Goal: Transaction & Acquisition: Book appointment/travel/reservation

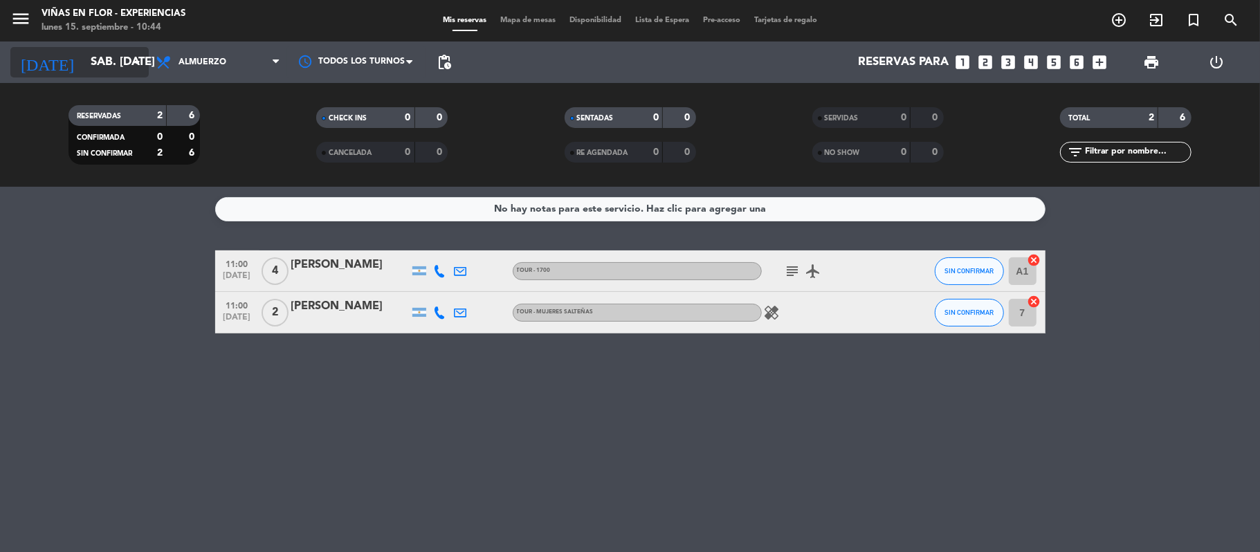
click at [111, 61] on input "sáb. [DATE]" at bounding box center [159, 62] width 150 height 27
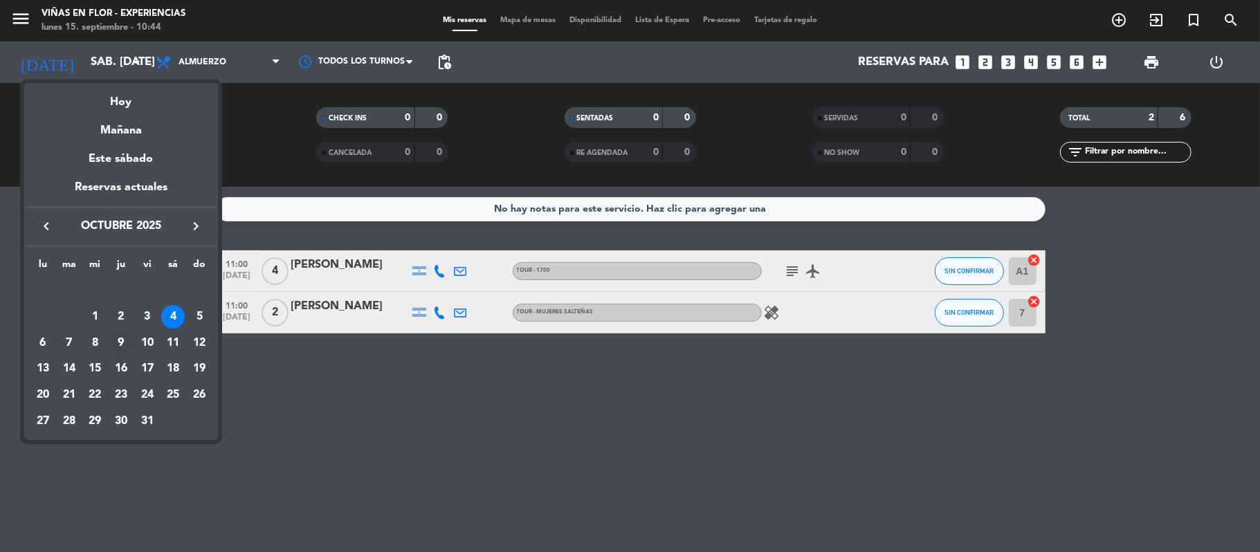
click at [119, 341] on div "9" at bounding box center [121, 344] width 24 height 24
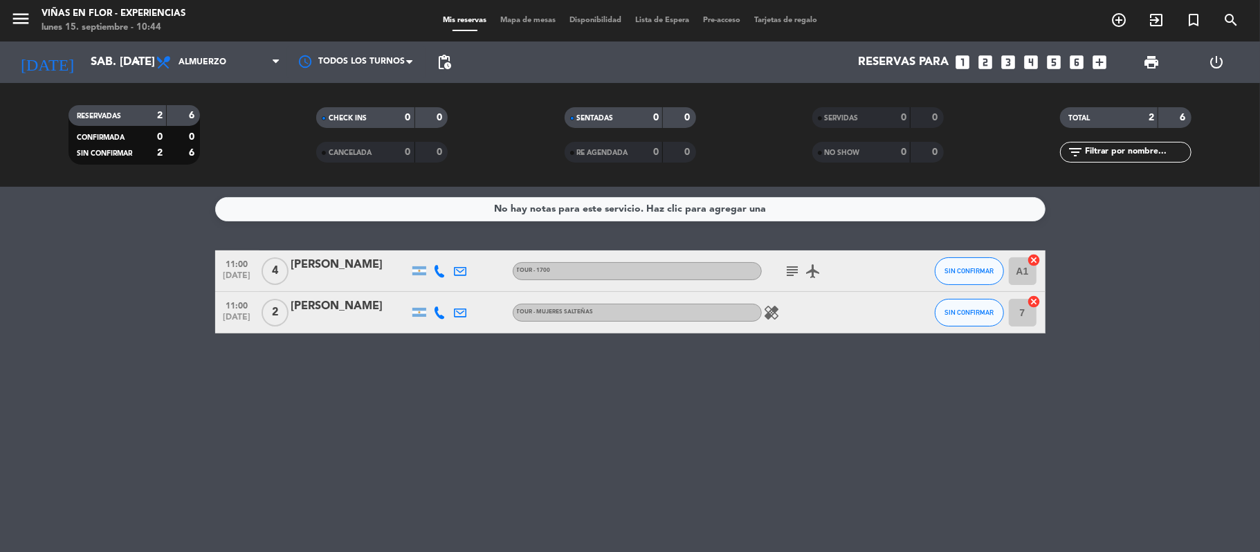
type input "[DEMOGRAPHIC_DATA] [DATE]"
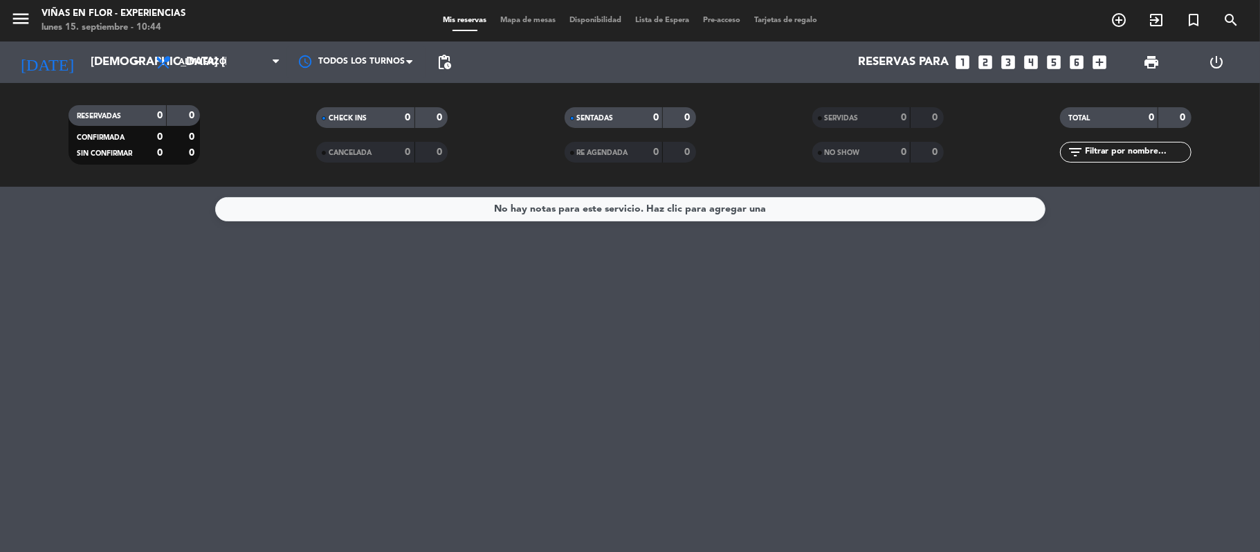
click at [33, 26] on span "menu" at bounding box center [25, 21] width 31 height 33
click at [25, 14] on icon "menu" at bounding box center [20, 18] width 21 height 21
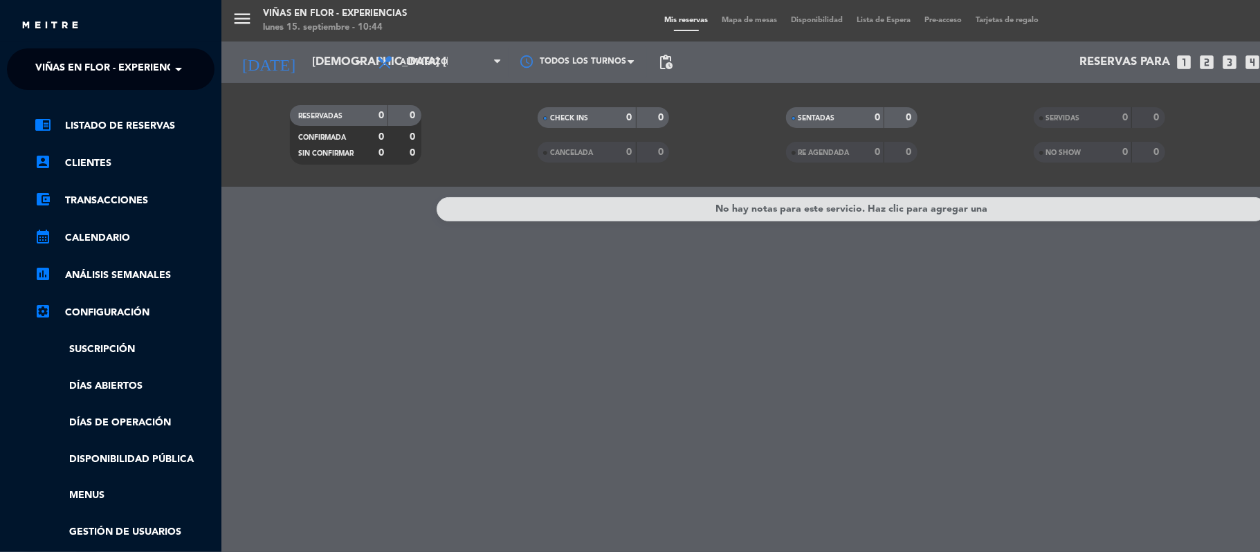
click at [170, 73] on span at bounding box center [182, 69] width 24 height 29
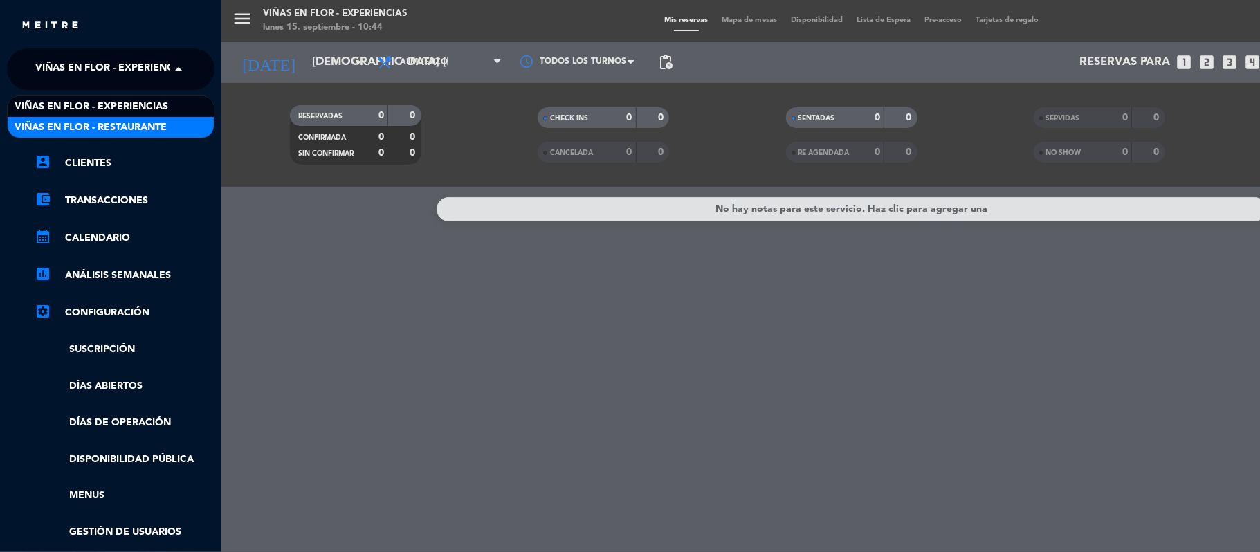
click at [148, 125] on span "Viñas en Flor - Restaurante" at bounding box center [91, 128] width 152 height 16
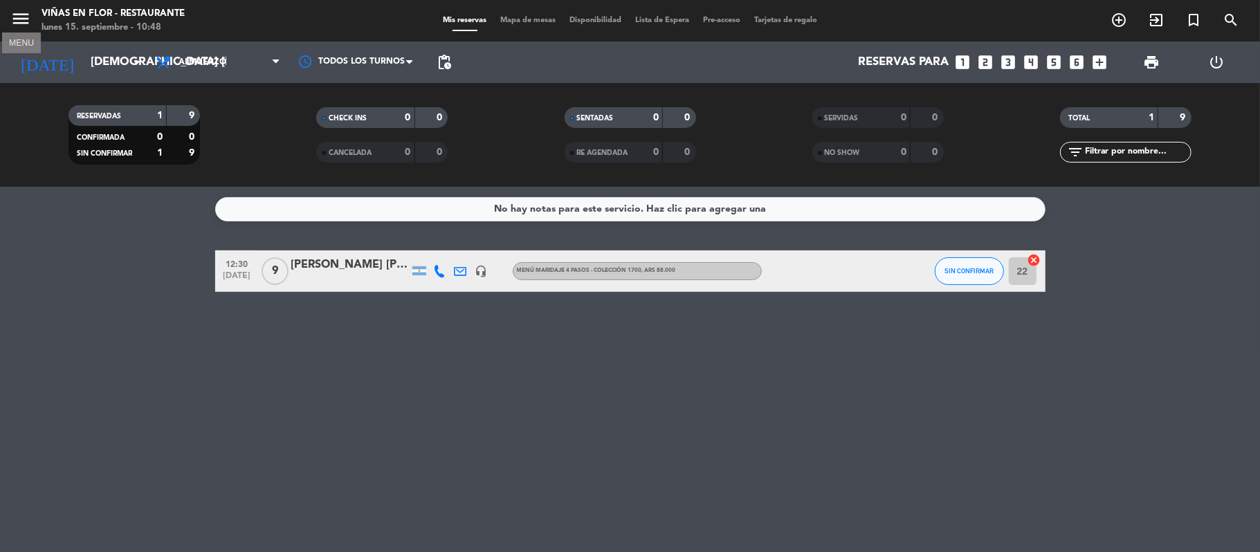
click at [28, 25] on icon "menu" at bounding box center [20, 18] width 21 height 21
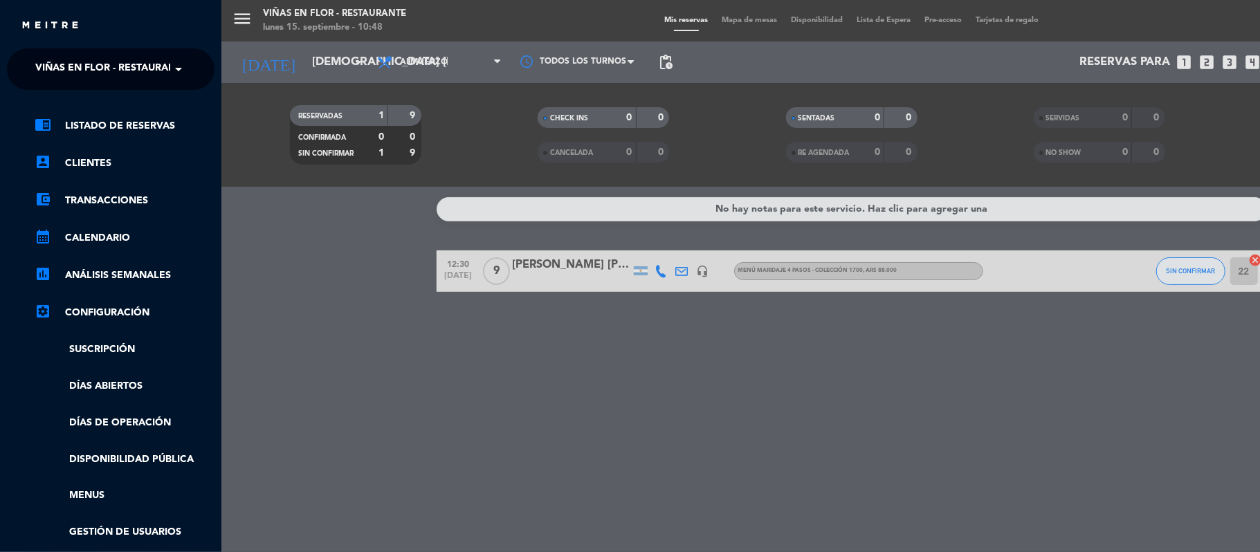
click at [111, 72] on span "Viñas en Flor - Restaurante" at bounding box center [111, 69] width 152 height 29
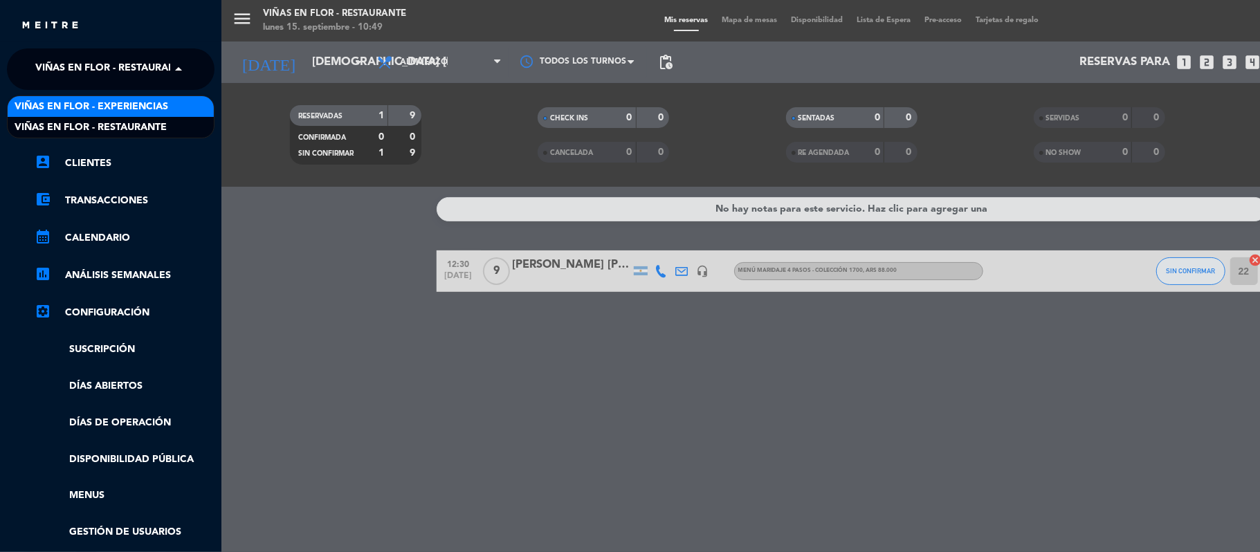
click at [134, 105] on span "Viñas en Flor - Experiencias" at bounding box center [92, 107] width 154 height 16
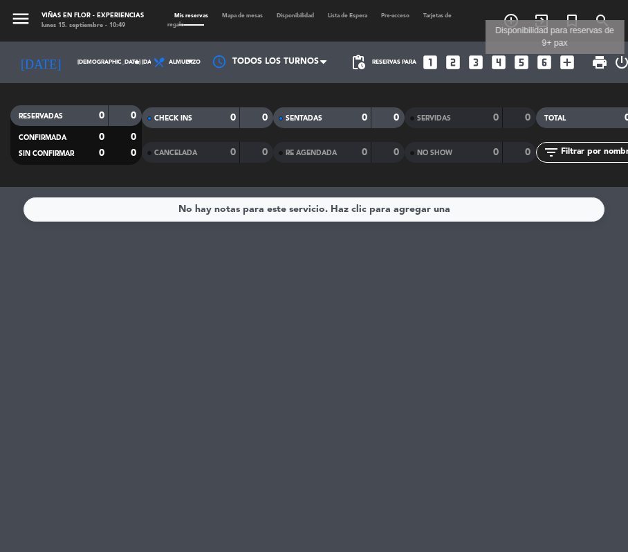
click at [559, 55] on icon "add_box" at bounding box center [568, 62] width 18 height 18
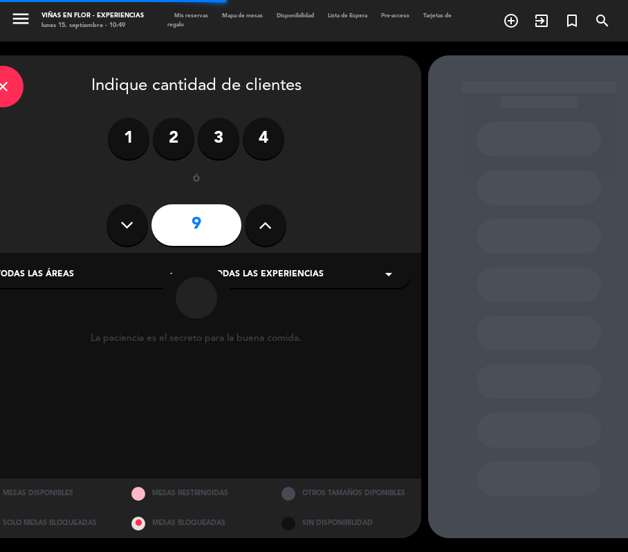
click at [272, 217] on button at bounding box center [266, 225] width 42 height 42
type input "10"
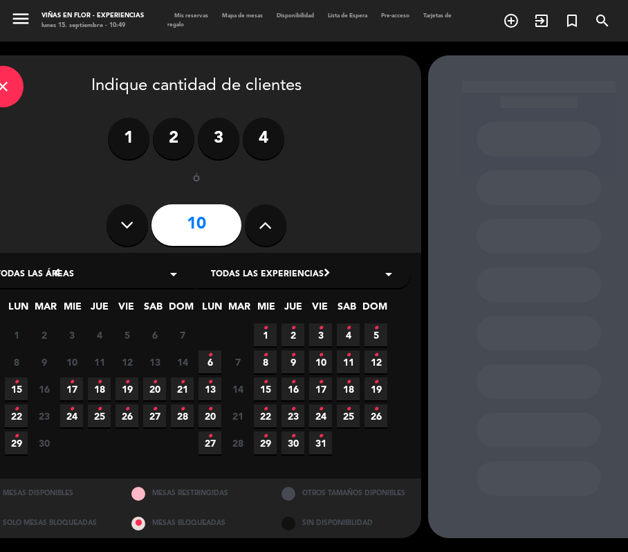
click at [97, 278] on div "Todas las áreas arrow_drop_down" at bounding box center [89, 274] width 214 height 28
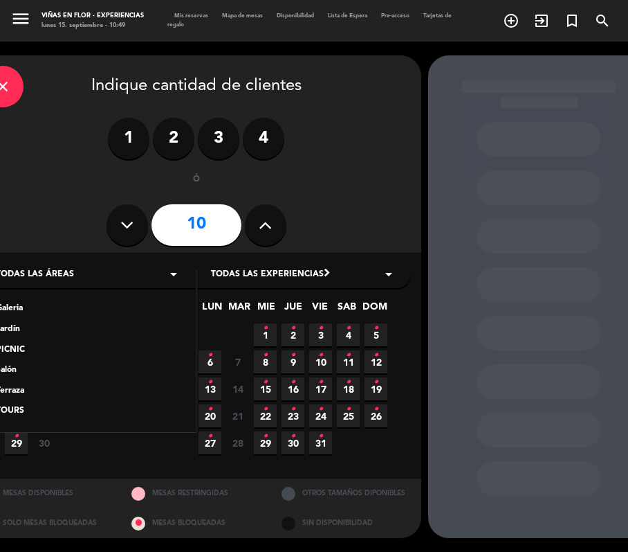
click at [11, 410] on div "TOURS" at bounding box center [89, 411] width 186 height 14
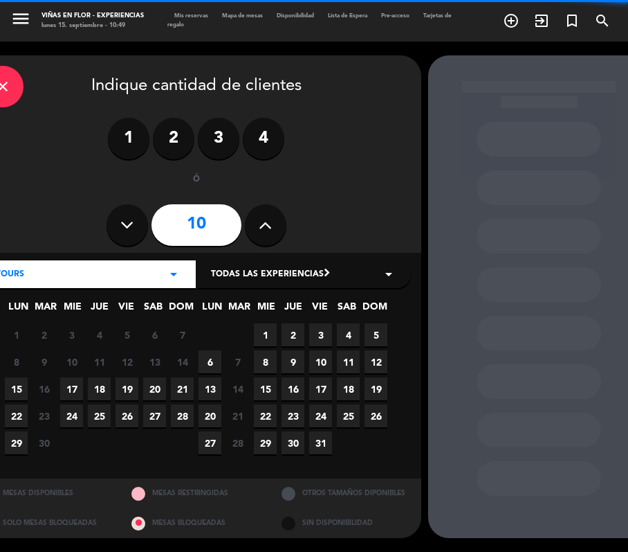
click at [311, 273] on span "Todas las experiencias" at bounding box center [267, 275] width 113 height 14
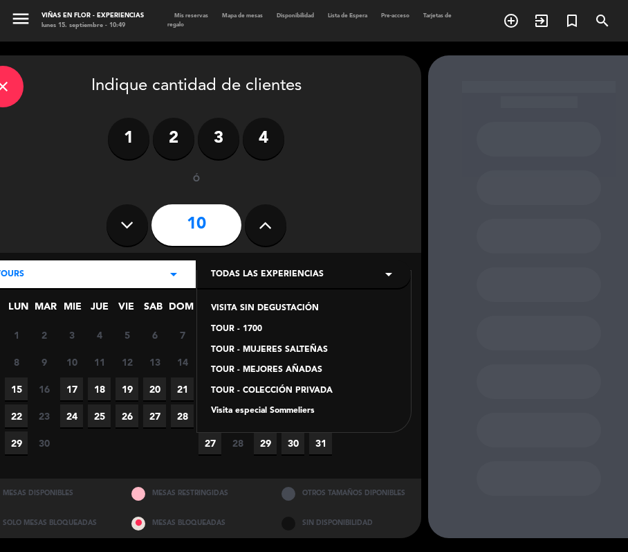
click at [297, 346] on div "TOUR - MUJERES SALTEÑAS" at bounding box center [304, 350] width 186 height 14
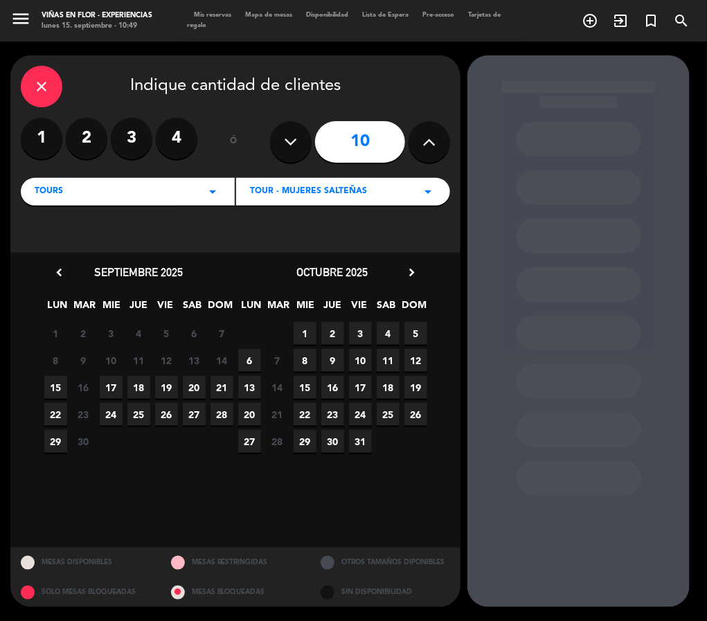
click at [332, 359] on span "9" at bounding box center [332, 360] width 23 height 23
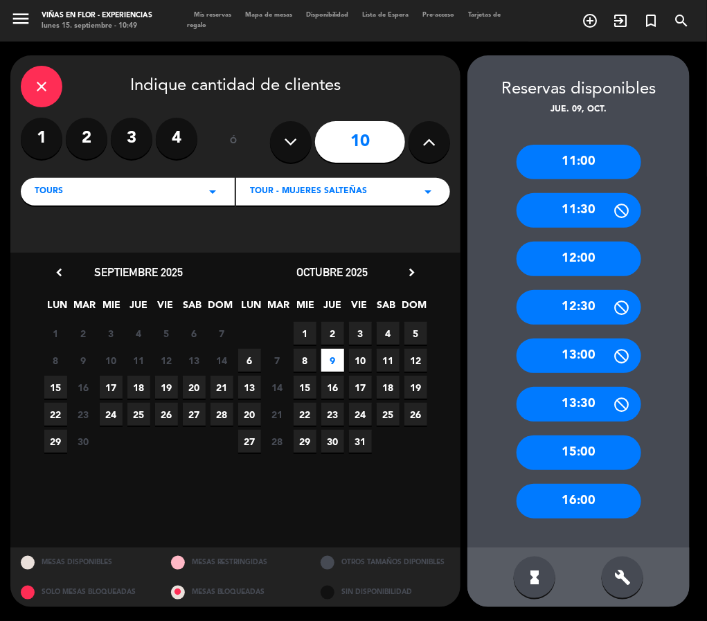
click at [592, 154] on div "11:00" at bounding box center [578, 162] width 125 height 35
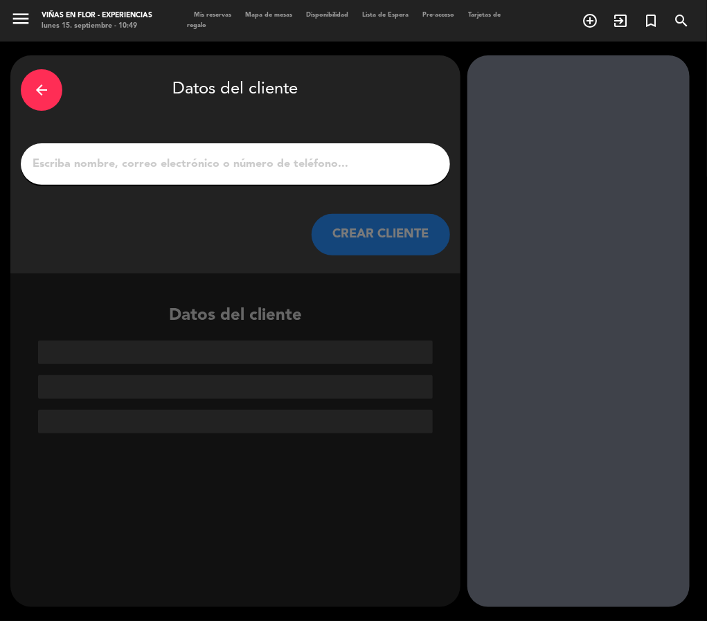
click at [218, 175] on div at bounding box center [235, 164] width 429 height 42
click at [233, 158] on input "1" at bounding box center [235, 163] width 408 height 19
paste input "[PERSON_NAME] da Costa [PERSON_NAME] X10"
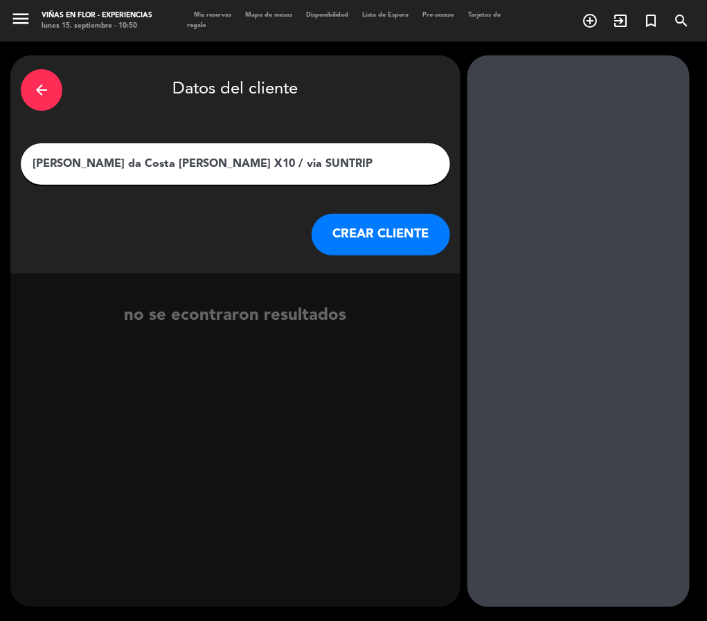
type input "[PERSON_NAME] da Costa [PERSON_NAME] X10 / via SUNTRIP"
click at [399, 249] on button "CREAR CLIENTE" at bounding box center [380, 235] width 138 height 42
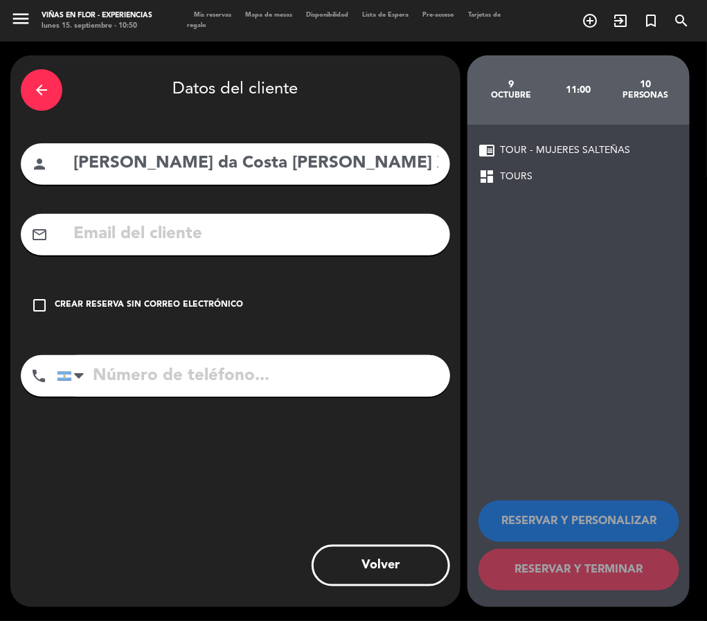
click at [145, 231] on input "text" at bounding box center [256, 234] width 368 height 28
paste input "[EMAIL_ADDRESS][DOMAIN_NAME]"
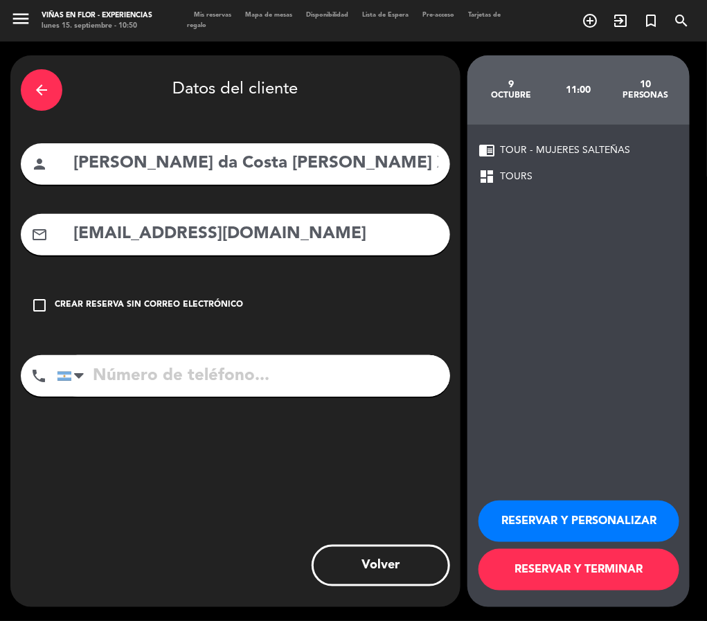
type input "[EMAIL_ADDRESS][DOMAIN_NAME]"
click at [581, 552] on button "RESERVAR Y TERMINAR" at bounding box center [578, 570] width 201 height 42
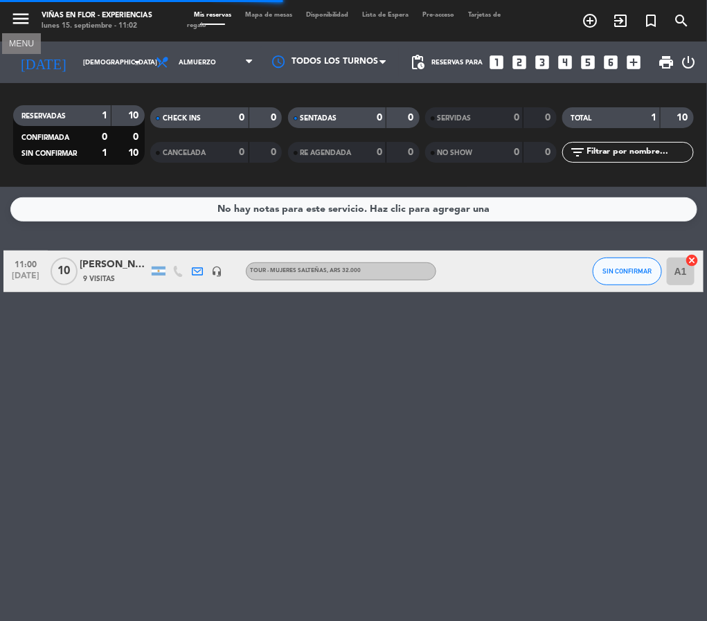
click at [17, 24] on icon "menu" at bounding box center [20, 18] width 21 height 21
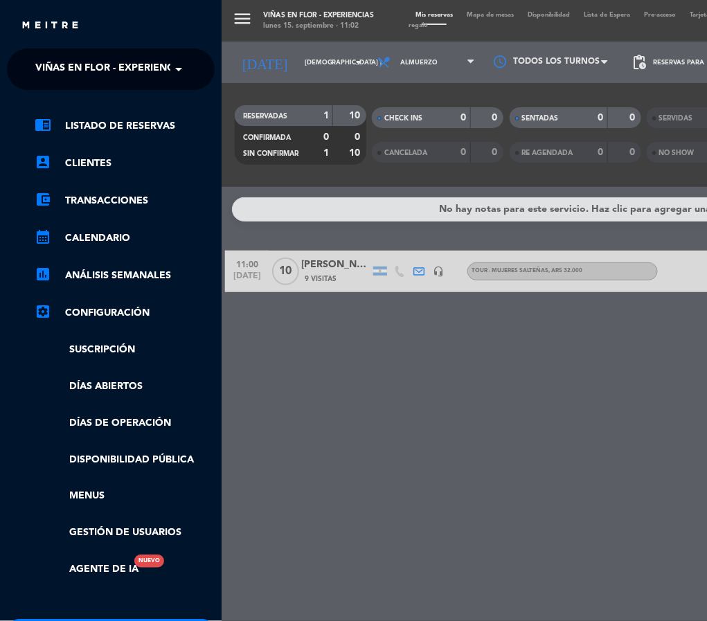
click at [102, 75] on span "Viñas en Flor - Experiencias" at bounding box center [112, 69] width 154 height 29
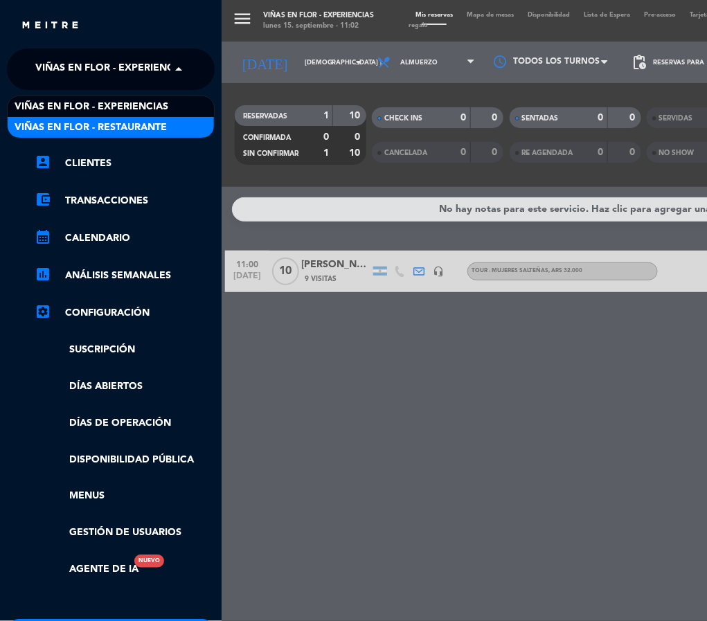
click at [131, 131] on span "Viñas en Flor - Restaurante" at bounding box center [91, 128] width 152 height 16
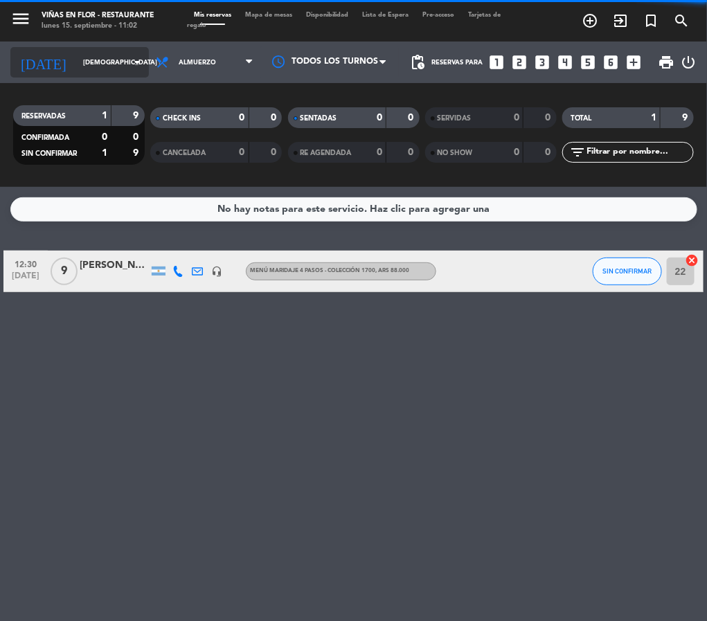
click at [129, 64] on icon "arrow_drop_down" at bounding box center [137, 62] width 17 height 17
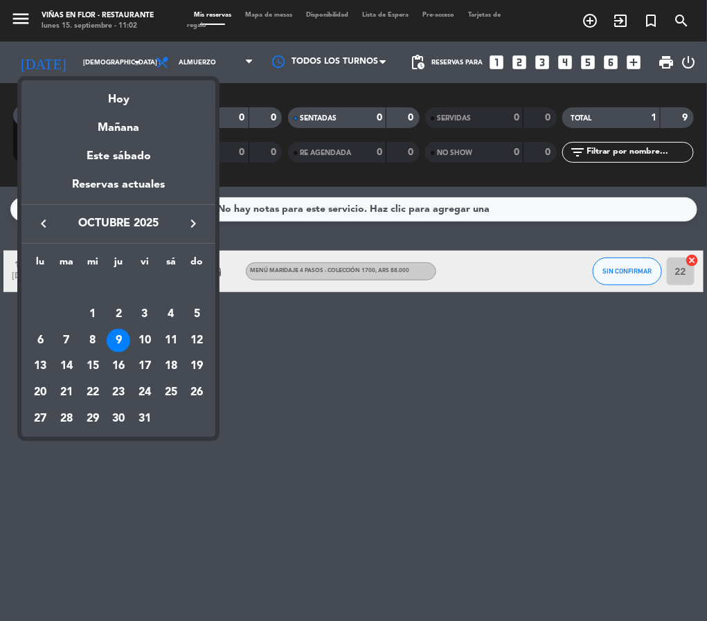
click at [42, 231] on icon "keyboard_arrow_left" at bounding box center [43, 223] width 17 height 17
click at [173, 390] on div "27" at bounding box center [171, 393] width 24 height 24
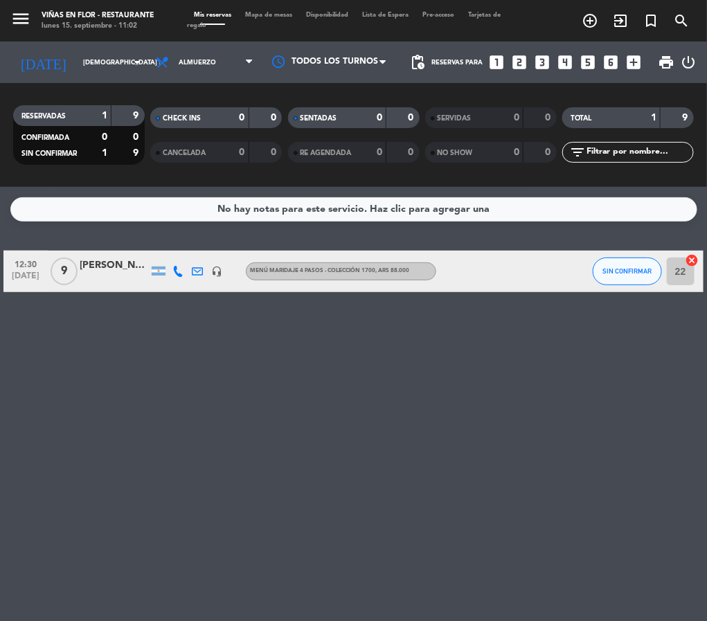
type input "sáb. [DATE]"
